Goal: Task Accomplishment & Management: Use online tool/utility

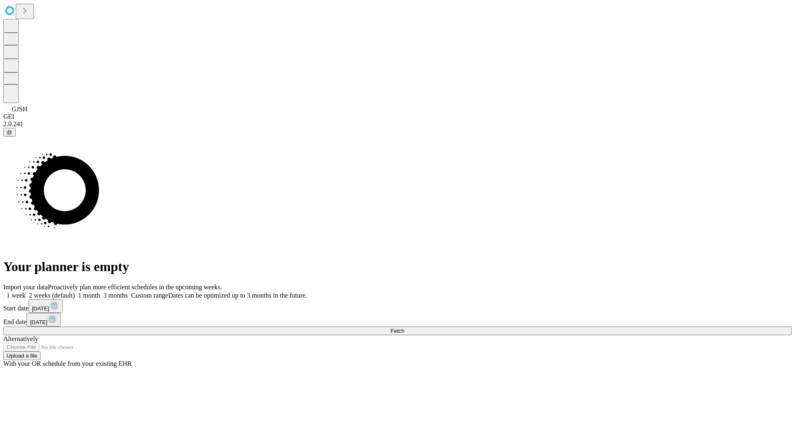
click at [404, 328] on span "Fetch" at bounding box center [397, 331] width 14 height 6
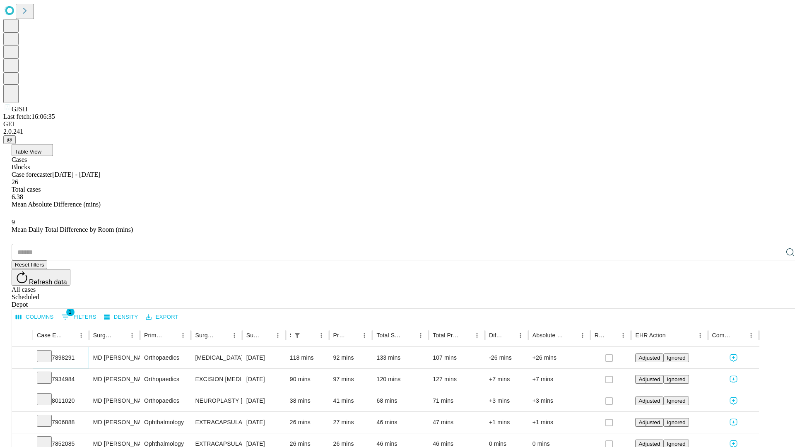
click at [48, 351] on icon at bounding box center [44, 355] width 8 height 8
